Goal: Task Accomplishment & Management: Use online tool/utility

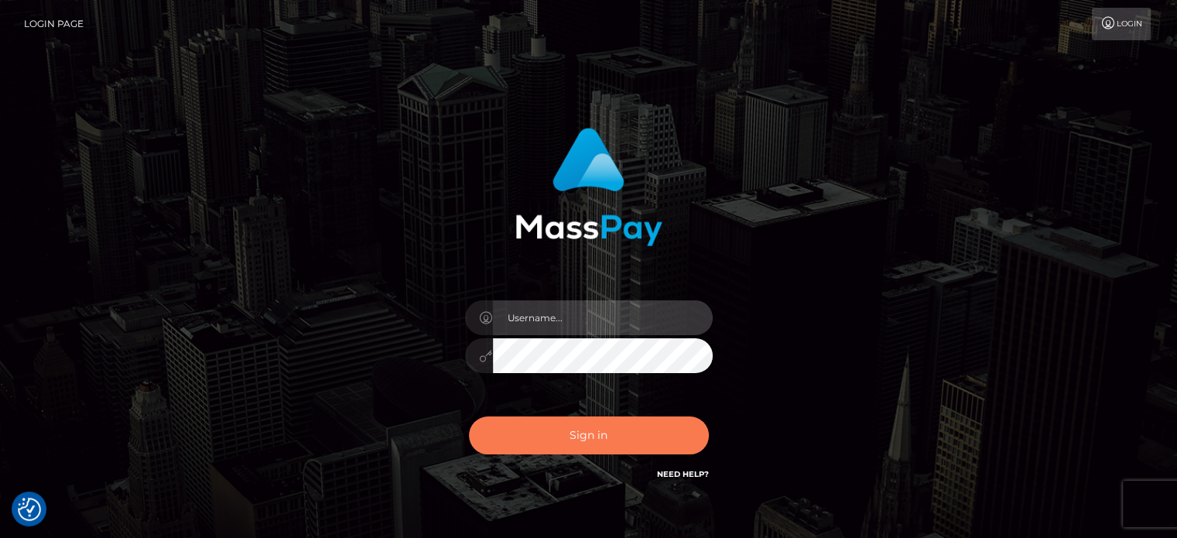
type input "kristy.ai"
click at [560, 440] on button "Sign in" at bounding box center [589, 435] width 240 height 38
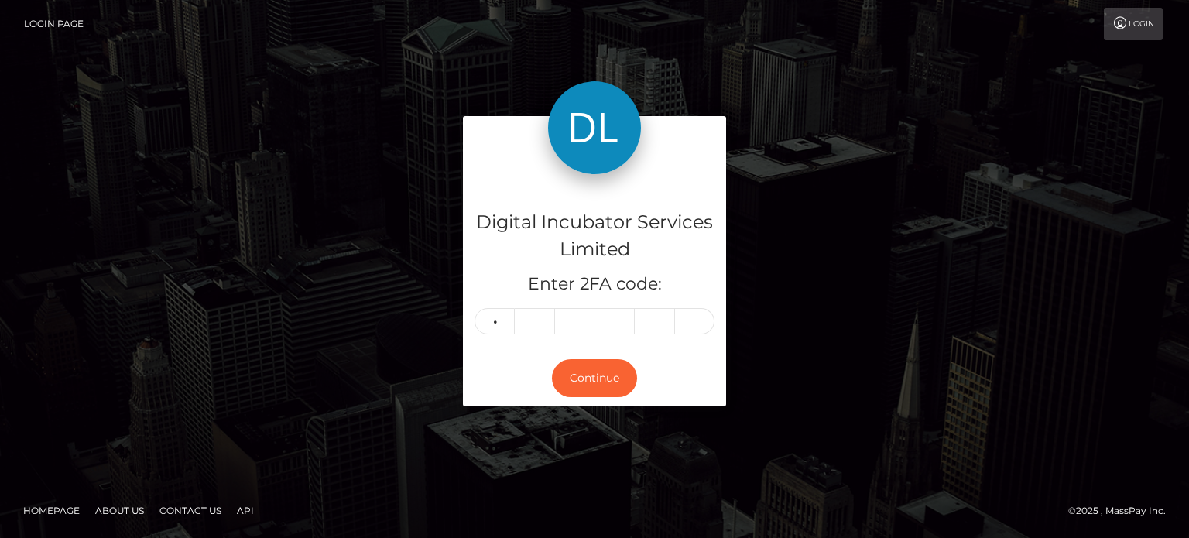
type input "7"
type input "1"
type input "9"
type input "2"
type input "0"
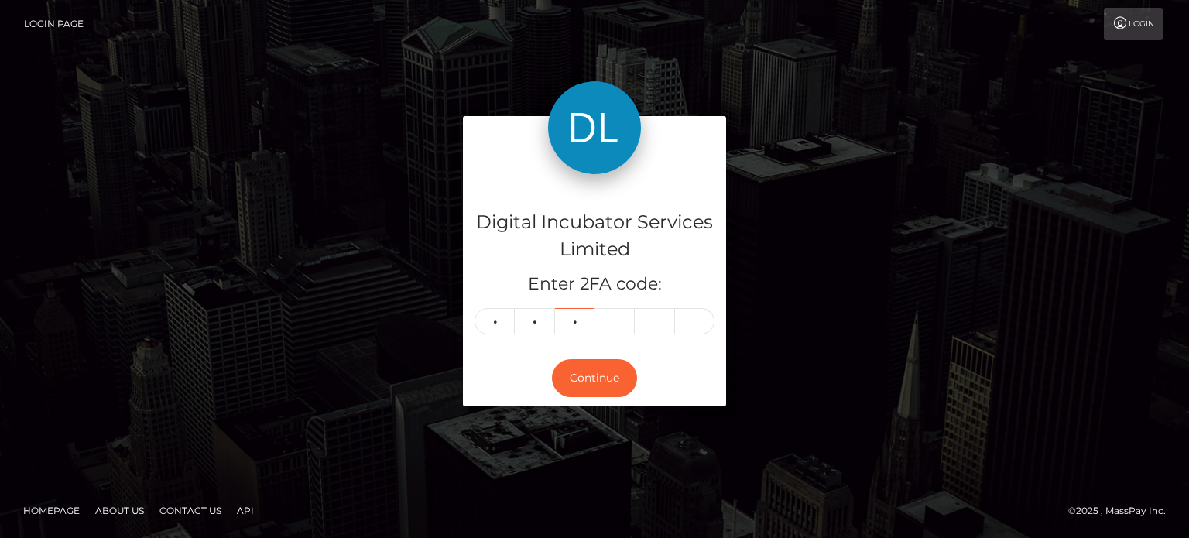
type input "4"
type input "2"
type input "1"
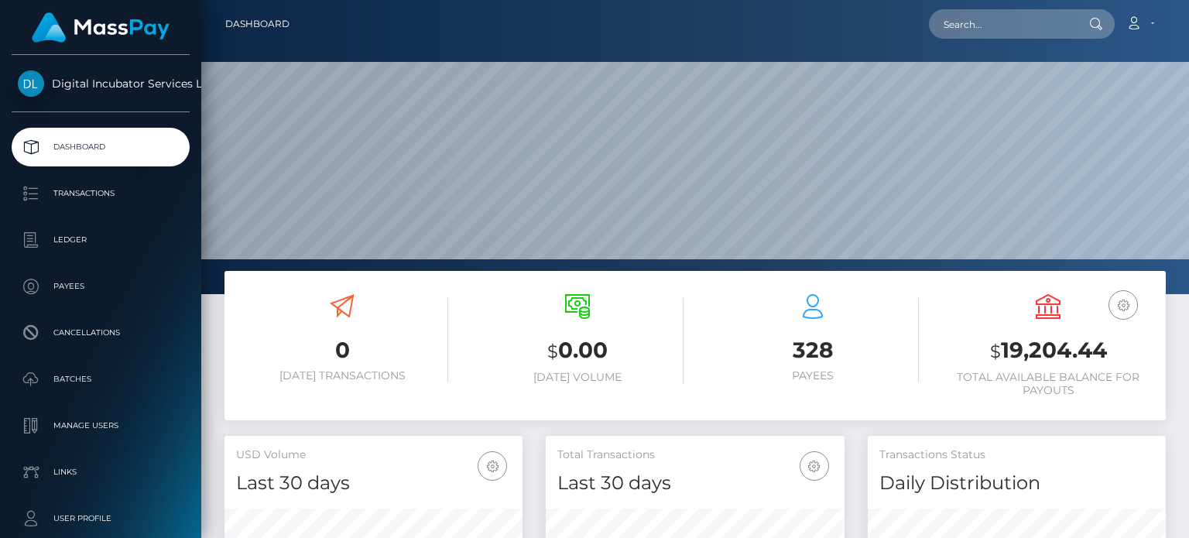
scroll to position [274, 297]
click at [969, 31] on input "text" at bounding box center [1001, 23] width 145 height 29
type input "Lindsey Roberts"
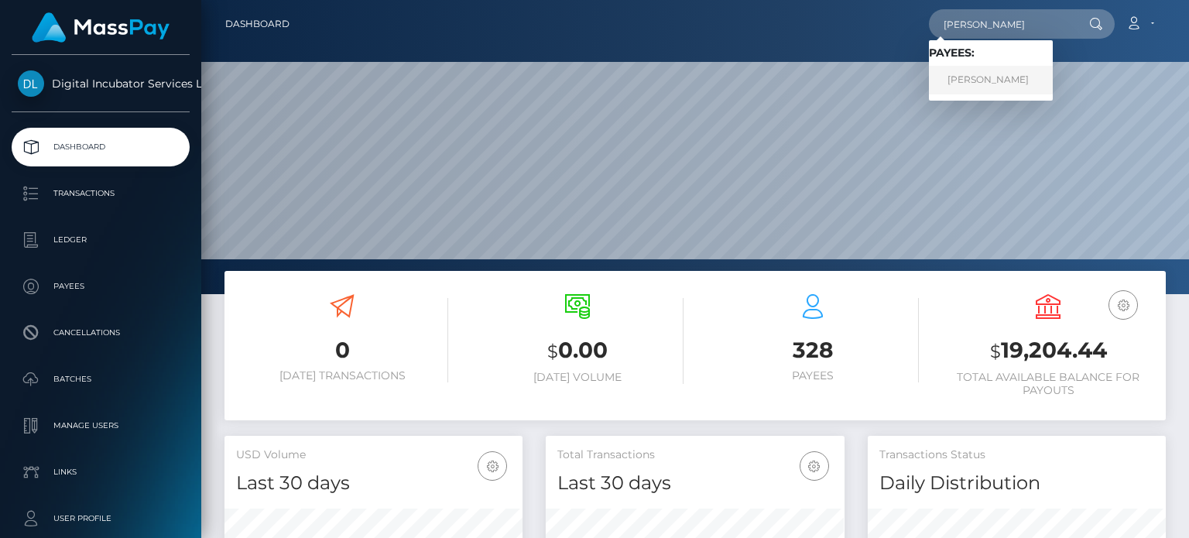
click at [1025, 83] on link "Lindsey Roberts" at bounding box center [991, 80] width 124 height 29
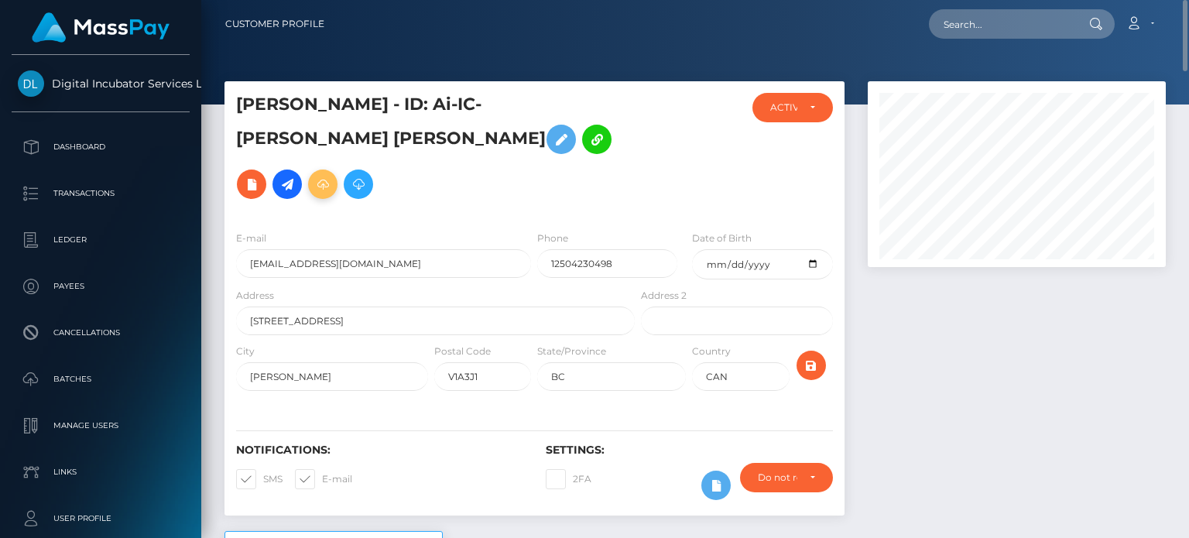
click at [332, 175] on icon at bounding box center [322, 184] width 19 height 19
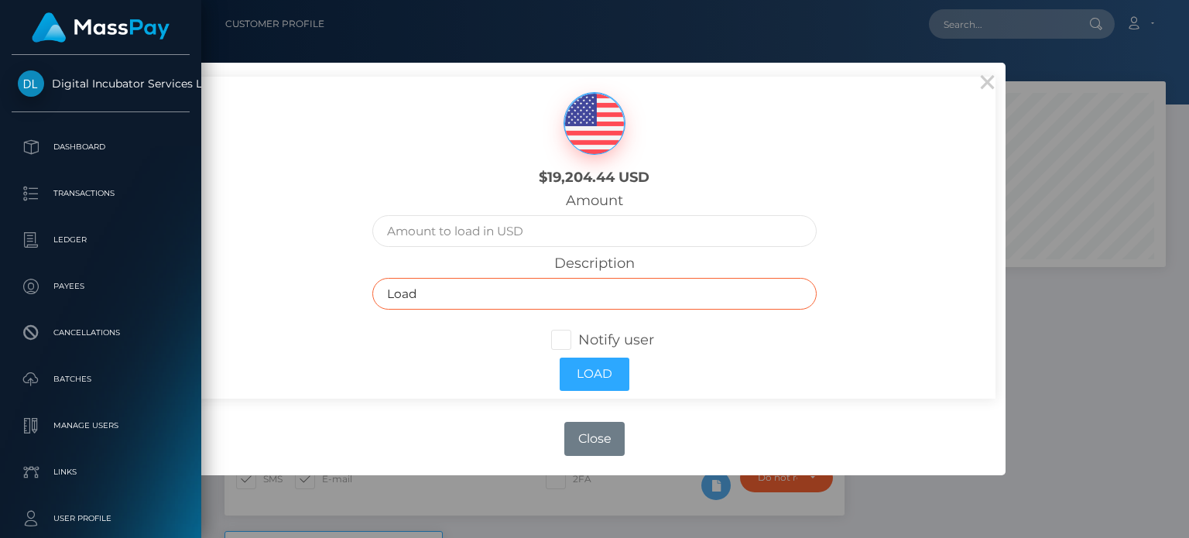
click at [443, 287] on input "Load" at bounding box center [594, 294] width 444 height 32
type input "L"
click at [433, 293] on input "Invoice 1110 August 2025 marketing services $2500.00" at bounding box center [594, 294] width 444 height 32
type input "Invoice #1110 August 2025 marketing services $2500.00"
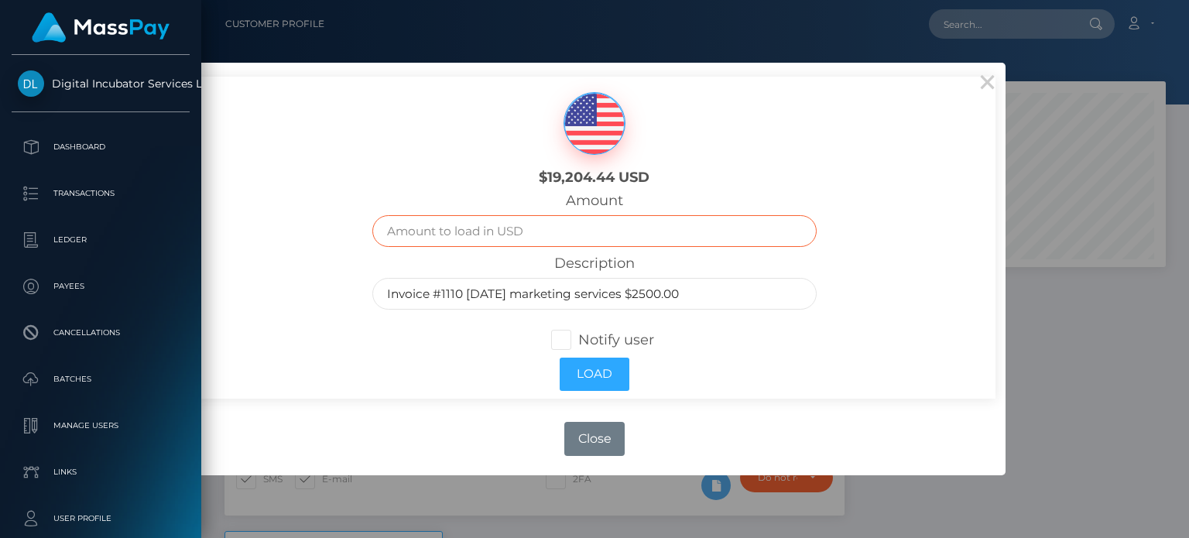
click at [467, 234] on input "text" at bounding box center [594, 231] width 444 height 32
type input "2500.00"
click at [736, 163] on div "$19,204.44 USD" at bounding box center [595, 135] width 668 height 116
click at [578, 334] on span at bounding box center [578, 339] width 0 height 17
click at [565, 334] on input "Notify user" at bounding box center [568, 339] width 10 height 10
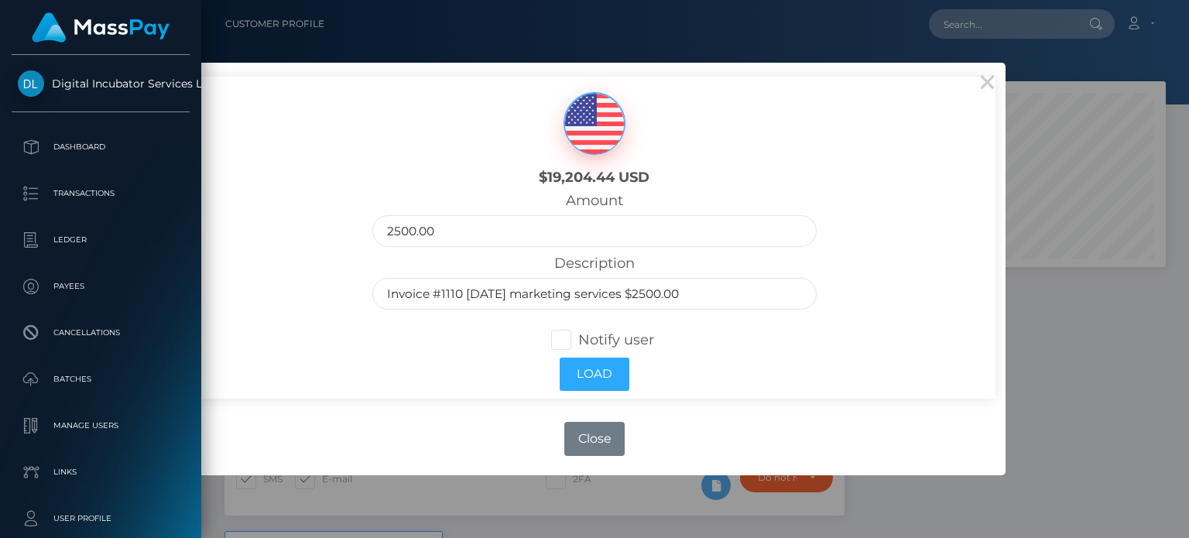
checkbox input "true"
click at [587, 371] on button "Load" at bounding box center [595, 374] width 70 height 33
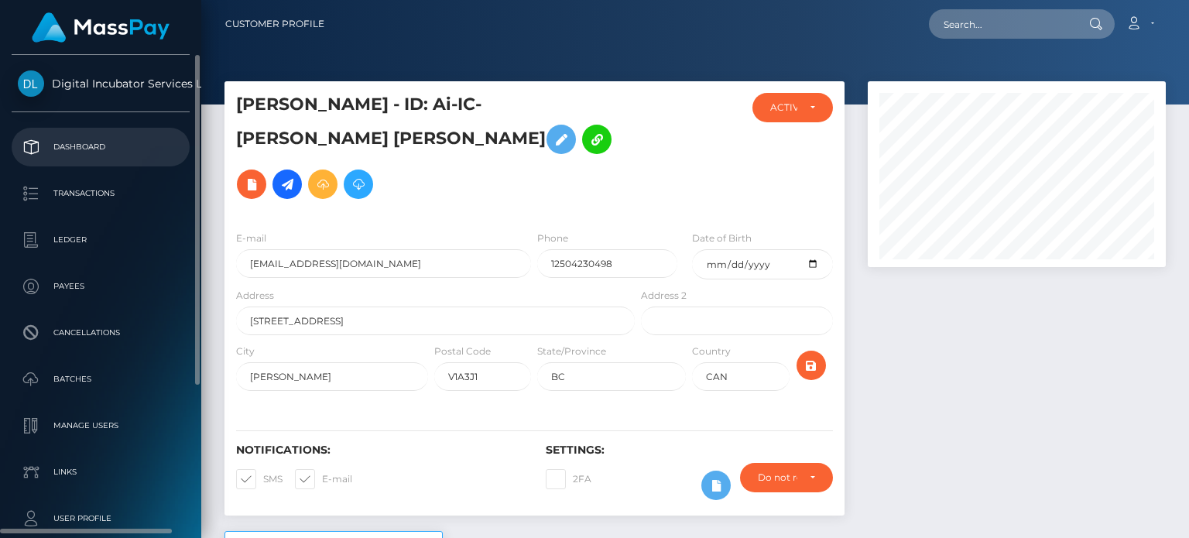
click at [95, 148] on p "Dashboard" at bounding box center [101, 146] width 166 height 23
